Goal: Information Seeking & Learning: Learn about a topic

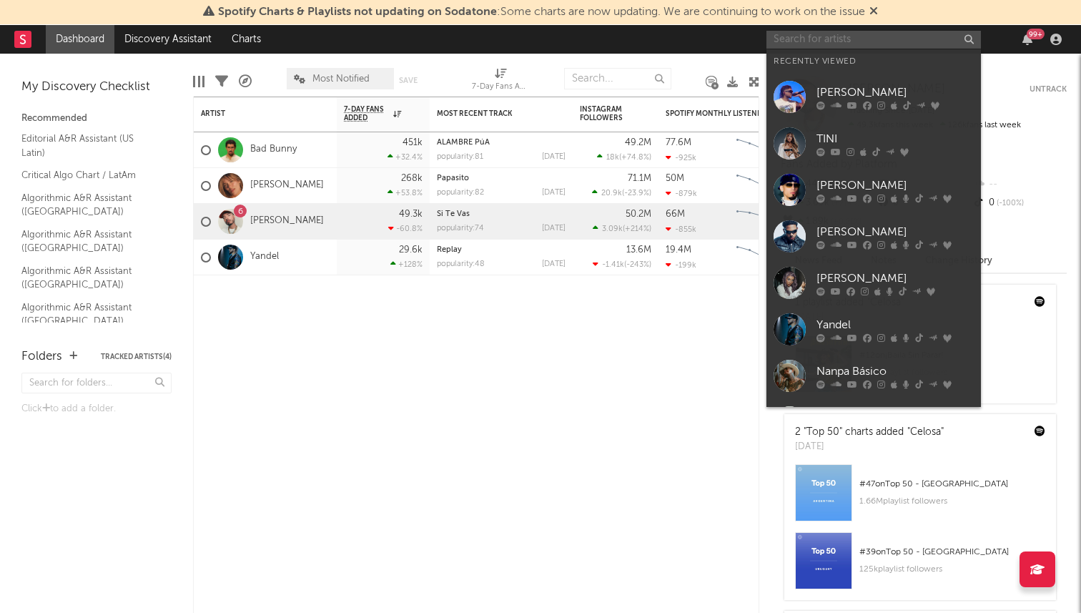
click at [841, 35] on input "text" at bounding box center [873, 40] width 214 height 18
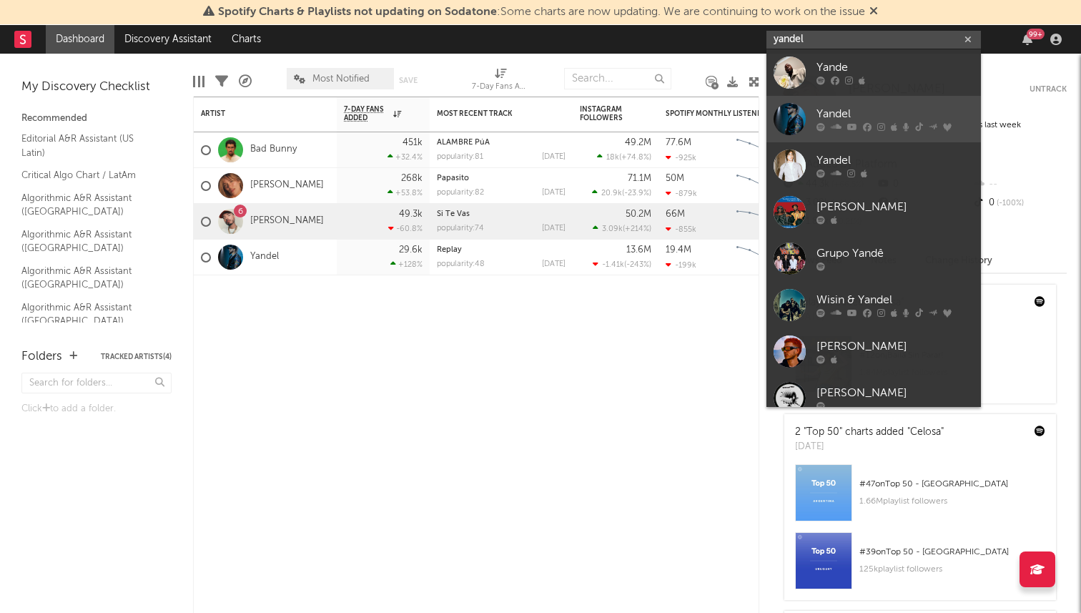
type input "yandel"
click at [784, 124] on div at bounding box center [789, 119] width 32 height 32
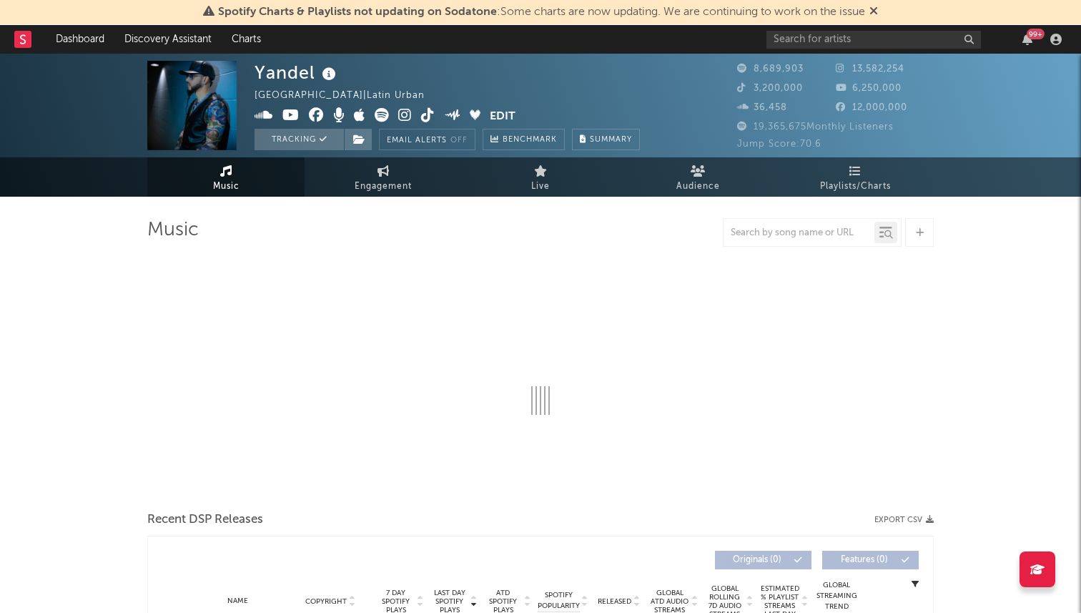
select select "6m"
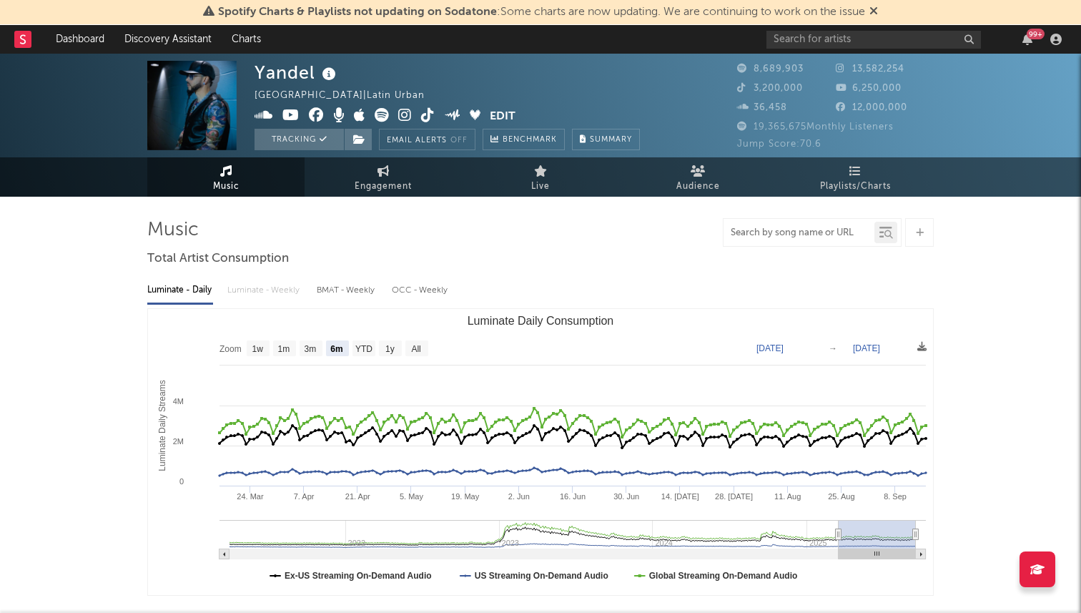
click at [746, 230] on input "text" at bounding box center [798, 232] width 151 height 11
type input "elyte"
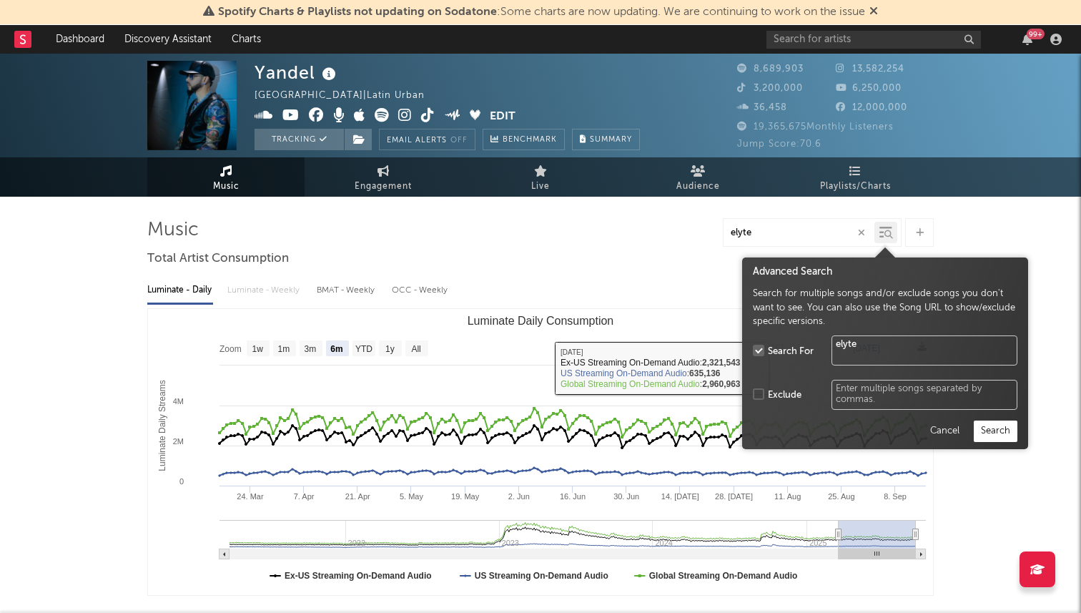
click at [884, 236] on icon at bounding box center [888, 234] width 9 height 9
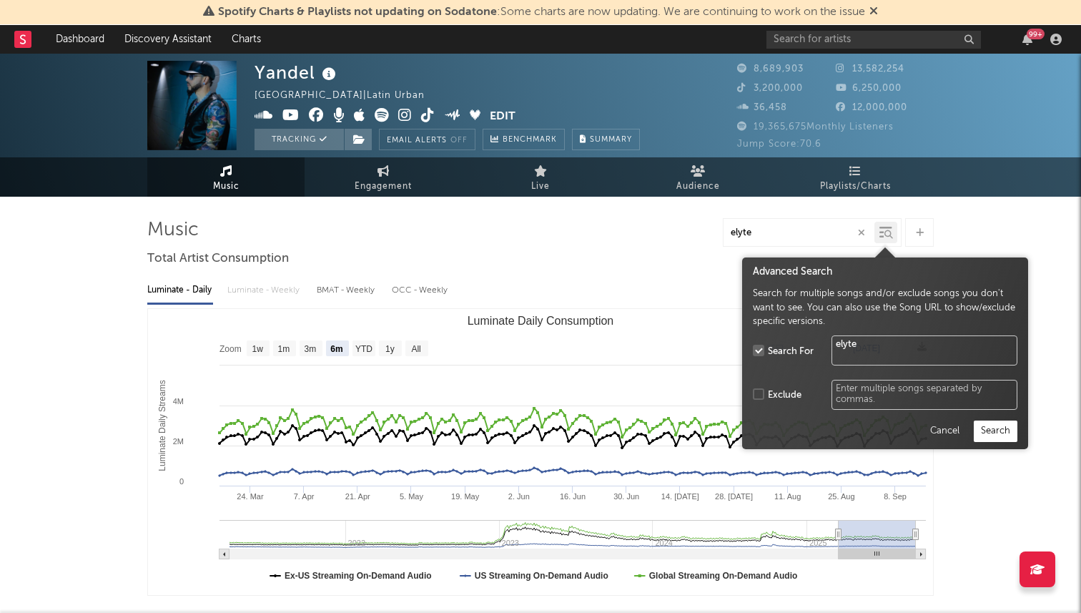
click at [956, 437] on button "Cancel" at bounding box center [944, 430] width 44 height 21
